Goal: Information Seeking & Learning: Learn about a topic

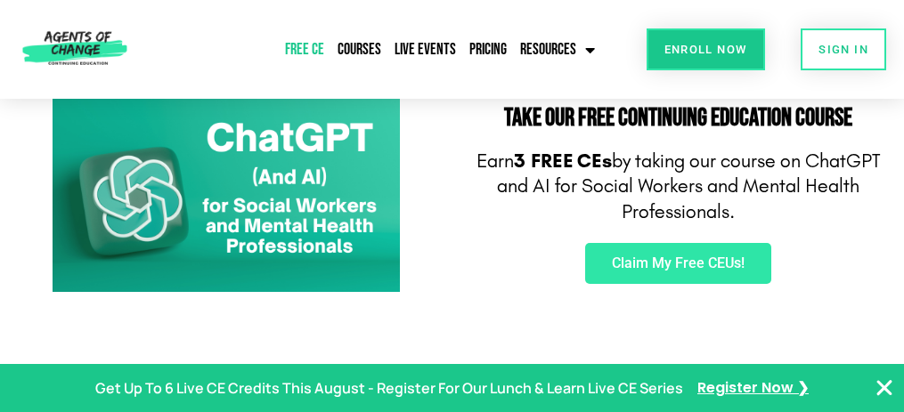
scroll to position [129, 0]
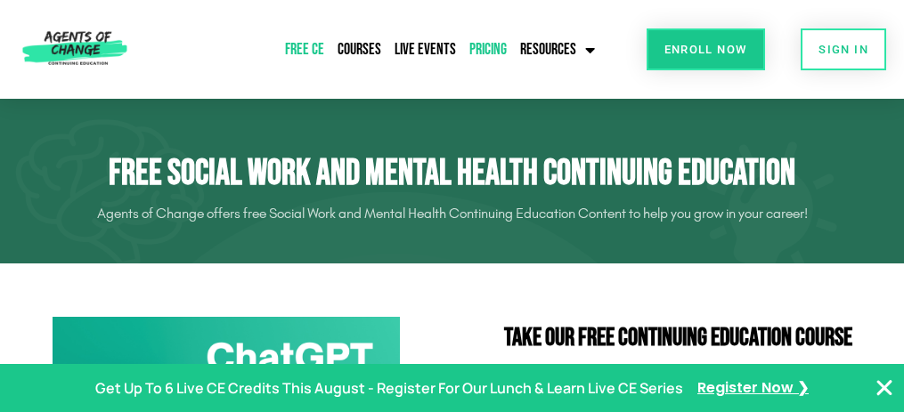
click at [479, 51] on link "Pricing" at bounding box center [488, 49] width 46 height 41
